Goal: Task Accomplishment & Management: Manage account settings

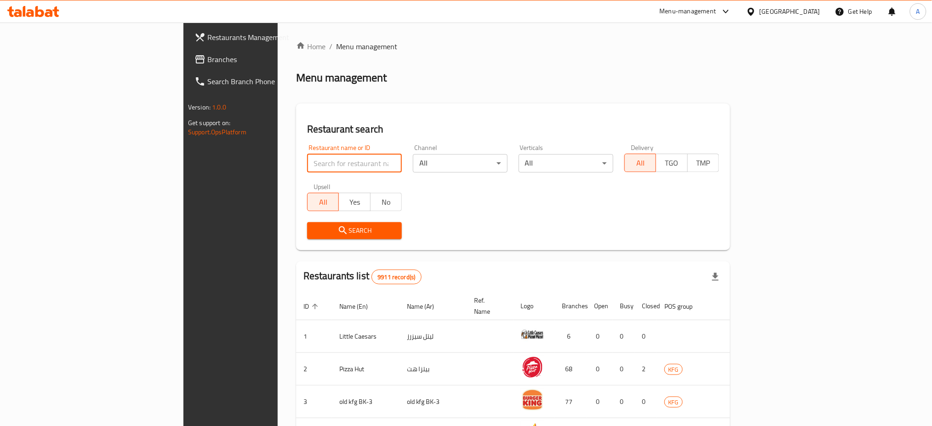
click at [307, 166] on input "search" at bounding box center [354, 163] width 95 height 18
type input "line x"
click at [307, 236] on button "Search" at bounding box center [354, 230] width 95 height 17
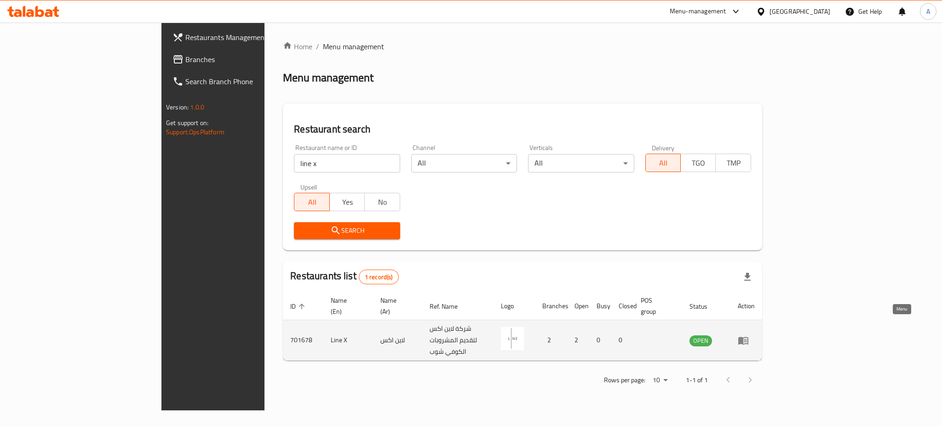
click at [754, 335] on link "enhanced table" at bounding box center [745, 340] width 17 height 11
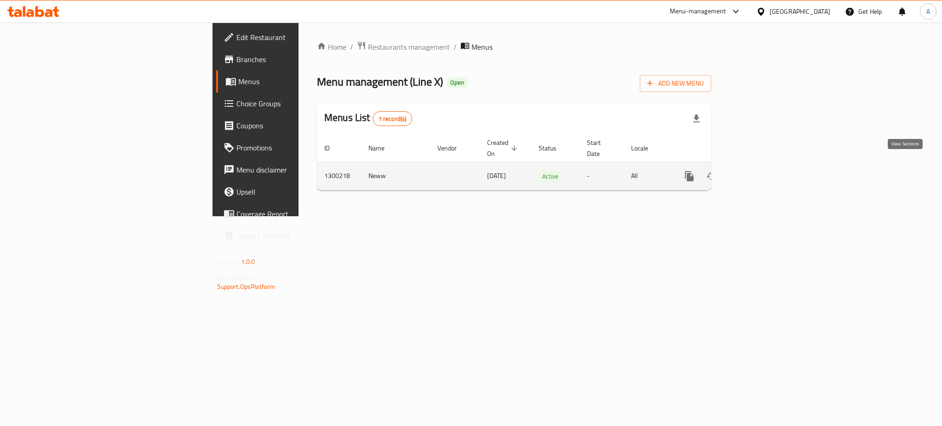
click at [760, 172] on icon "enhanced table" at bounding box center [755, 176] width 8 height 8
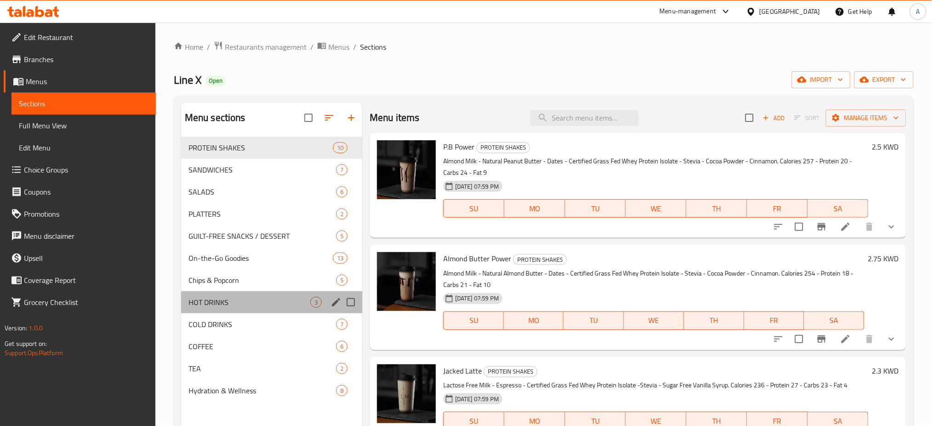
click at [236, 313] on div "HOT DRINKS 3" at bounding box center [271, 302] width 181 height 22
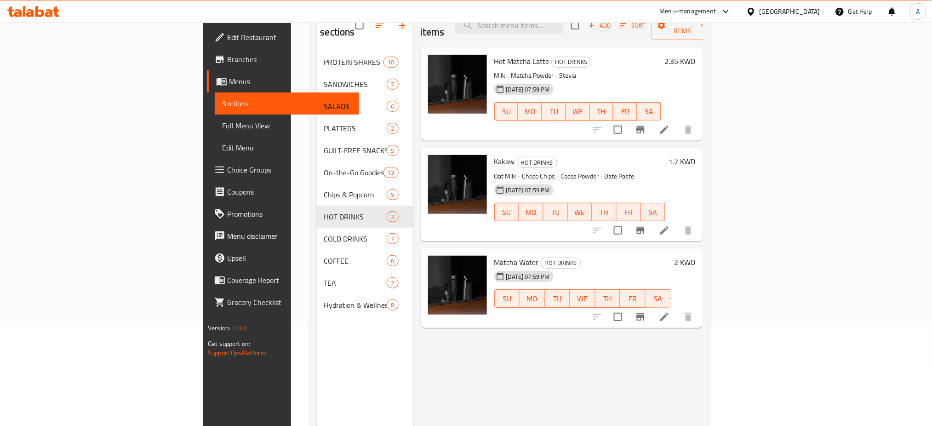
scroll to position [129, 0]
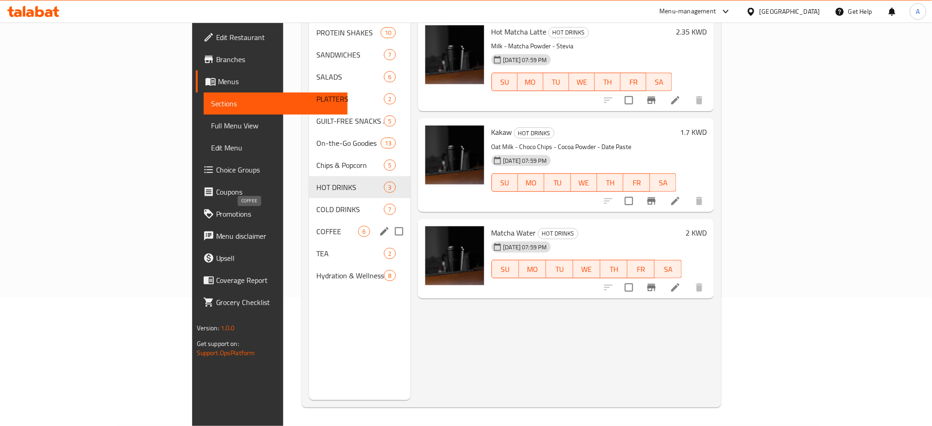
click at [316, 226] on span "COFFEE" at bounding box center [337, 231] width 42 height 11
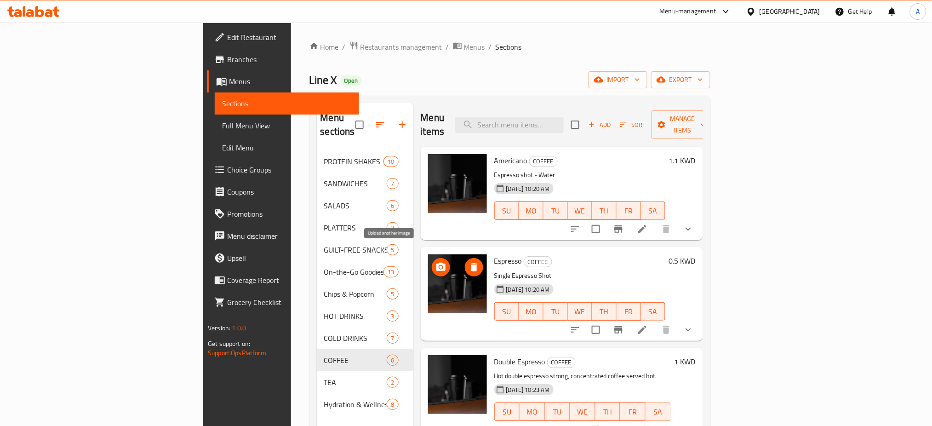
click at [436, 263] on icon "upload picture" at bounding box center [440, 267] width 9 height 8
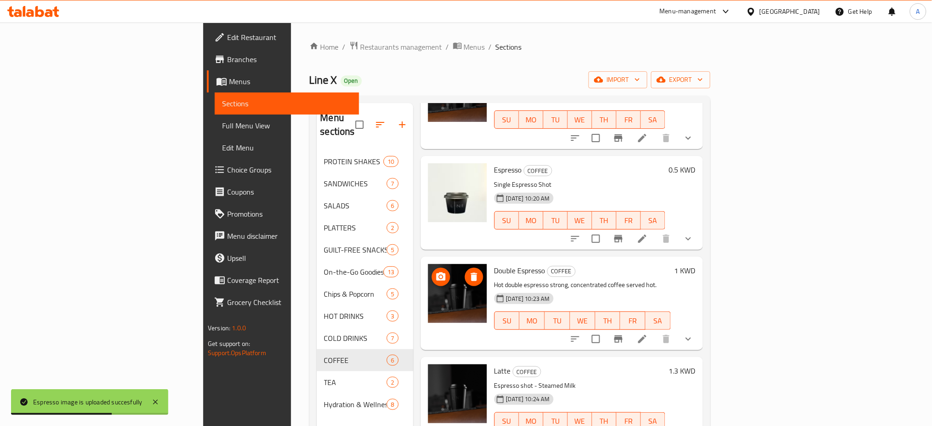
scroll to position [93, 0]
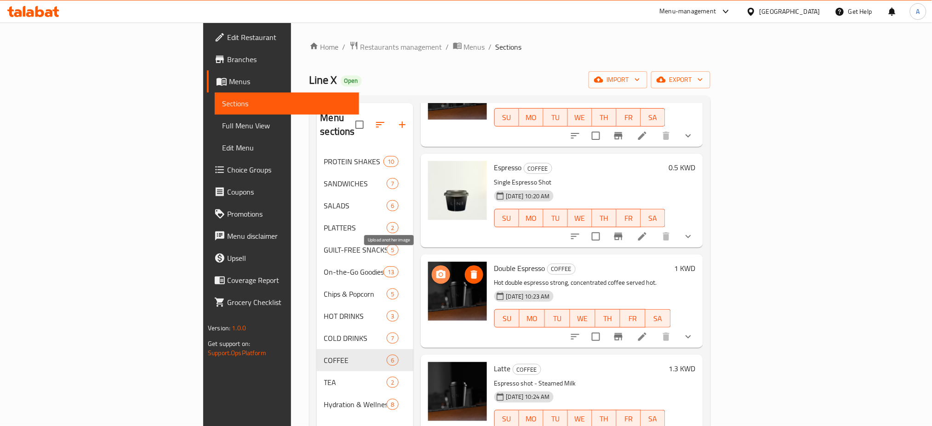
click at [435, 269] on icon "upload picture" at bounding box center [440, 274] width 11 height 11
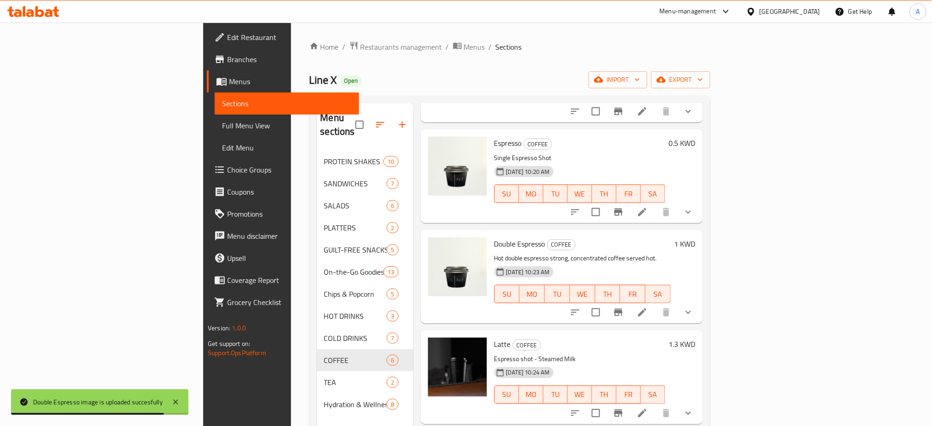
scroll to position [103, 0]
